Goal: Find specific page/section: Find specific page/section

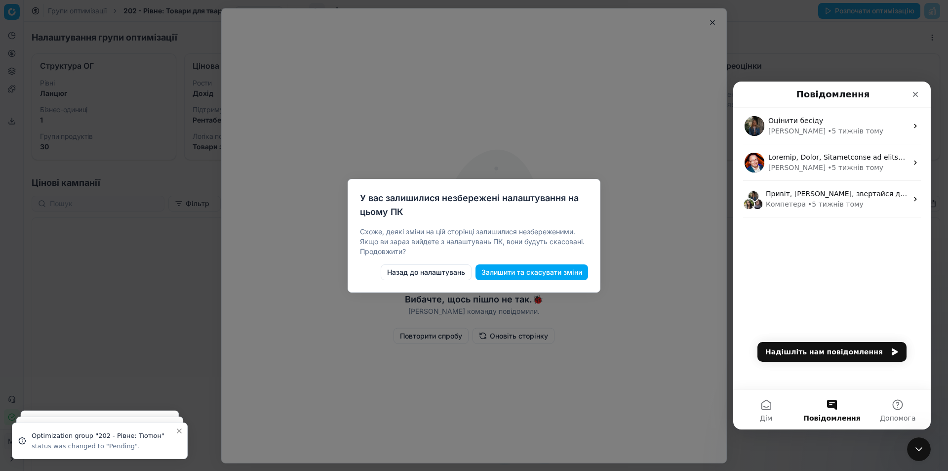
scroll to position [152, 0]
click at [450, 274] on font "Назад до налаштувань" at bounding box center [426, 272] width 78 height 8
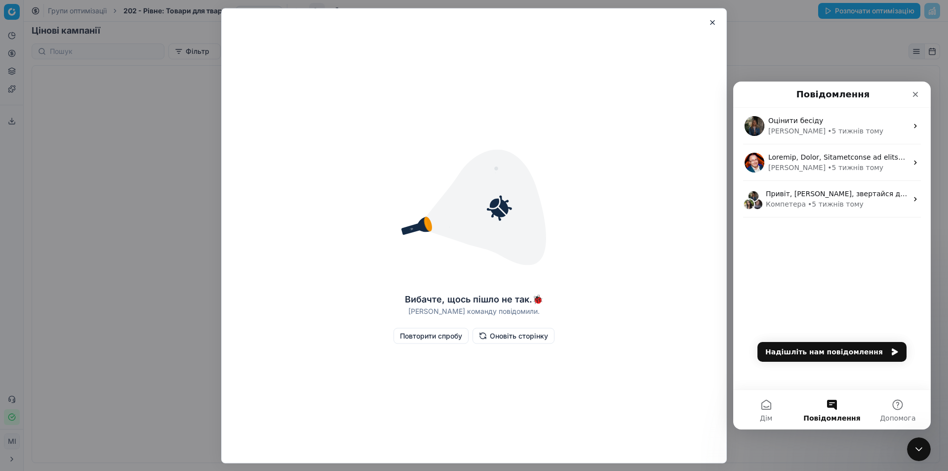
click at [716, 17] on button "button" at bounding box center [713, 22] width 12 height 12
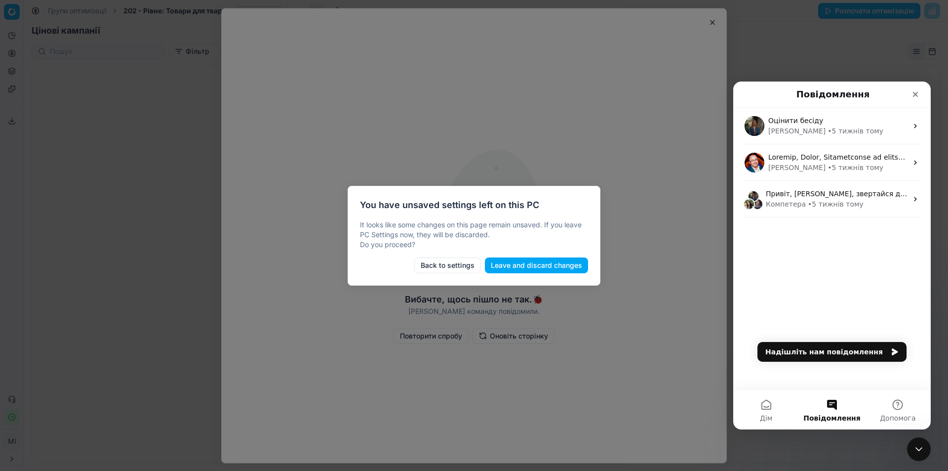
click at [448, 260] on button "Back to settings" at bounding box center [447, 265] width 67 height 16
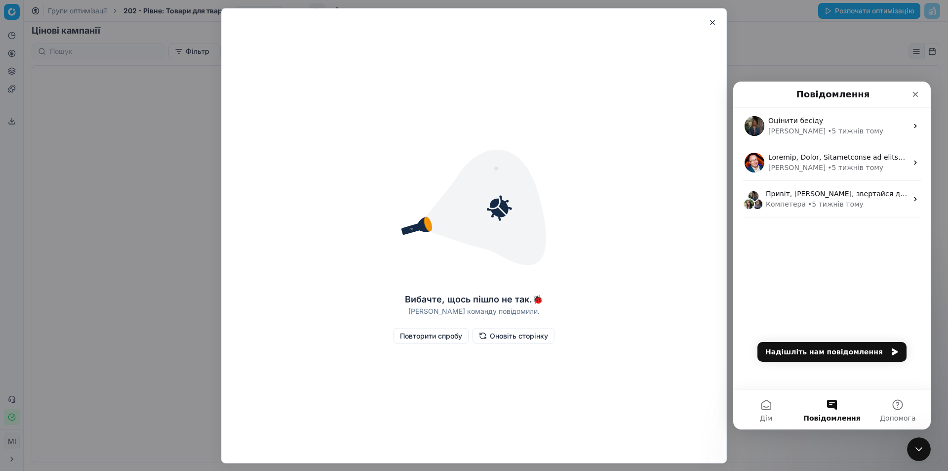
click at [69, 26] on body "Исходный текст Оцените этот перевод Ваш отзыв поможет нам улучшить Google Перев…" at bounding box center [474, 235] width 948 height 471
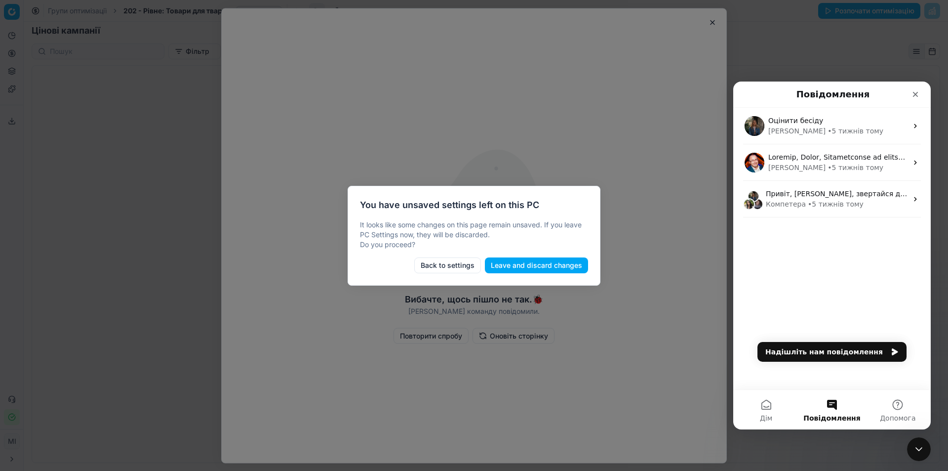
click at [71, 25] on div at bounding box center [474, 235] width 948 height 471
click at [552, 262] on button "Leave and discard changes" at bounding box center [536, 265] width 103 height 16
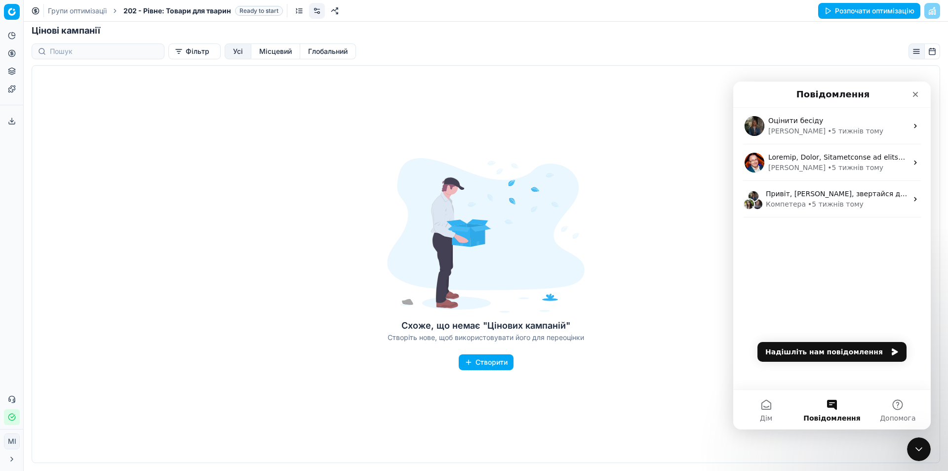
click at [387, 255] on div at bounding box center [486, 235] width 198 height 155
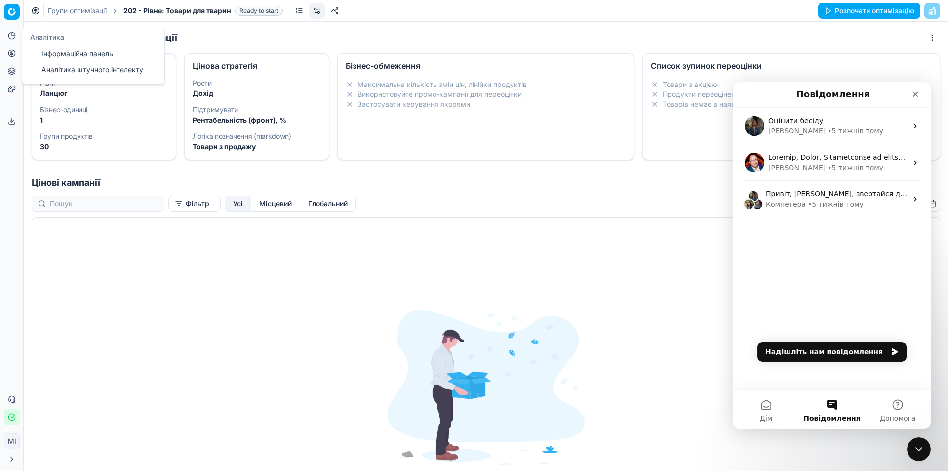
click at [8, 38] on icon at bounding box center [12, 36] width 8 height 8
click at [58, 72] on font "Групи оптимізації" at bounding box center [71, 71] width 61 height 8
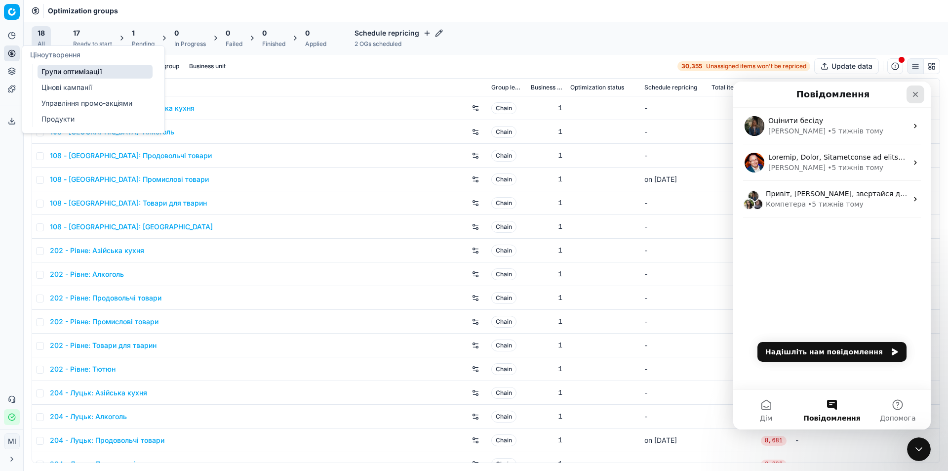
click at [915, 93] on icon "Закрити" at bounding box center [916, 94] width 8 height 8
